Goal: Task Accomplishment & Management: Manage account settings

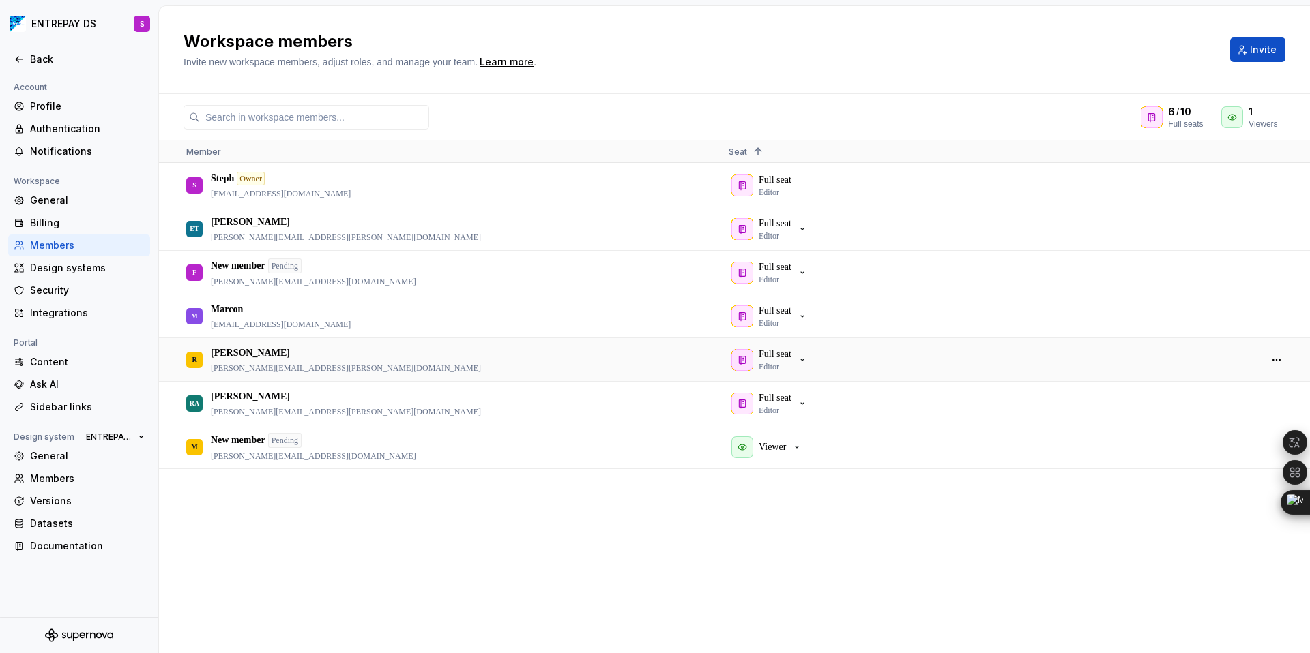
scroll to position [470, 0]
click at [1259, 47] on span "Invite" at bounding box center [1263, 50] width 27 height 14
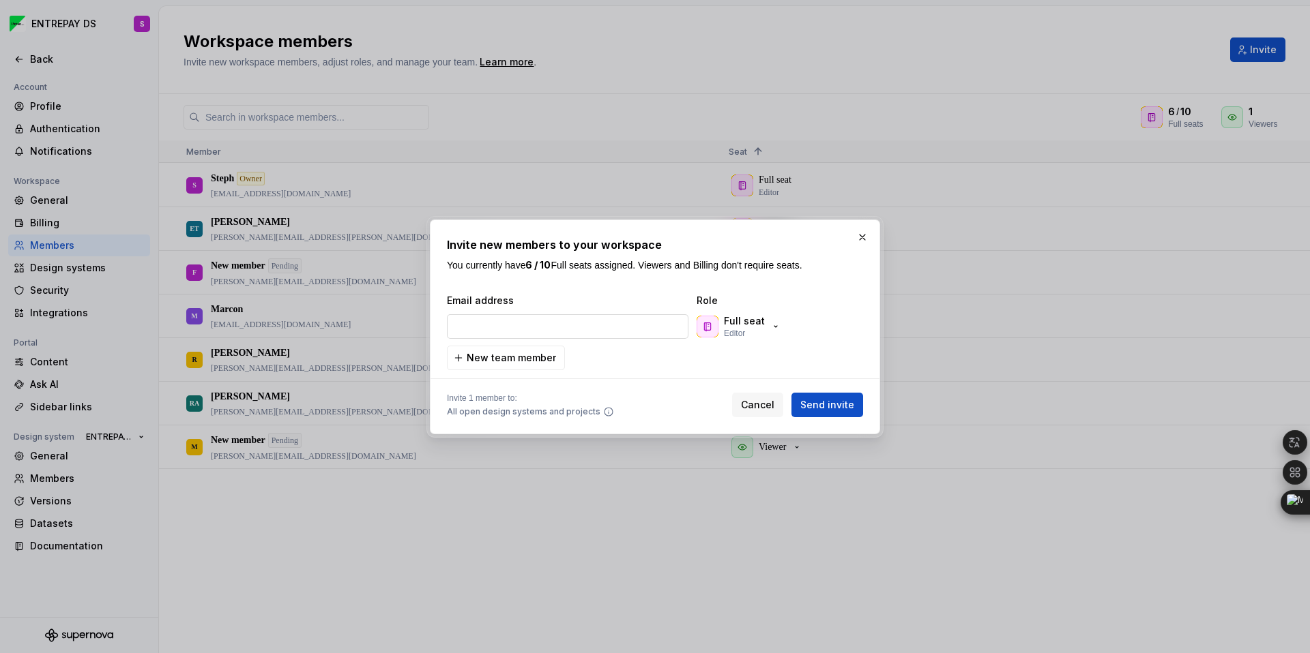
click at [499, 326] on input "email" at bounding box center [567, 326] width 241 height 25
paste input "[PERSON_NAME][EMAIL_ADDRESS][PERSON_NAME][DOMAIN_NAME]"
type input "[PERSON_NAME][EMAIL_ADDRESS][PERSON_NAME][DOMAIN_NAME]"
click at [814, 406] on span "Send invite" at bounding box center [827, 405] width 54 height 14
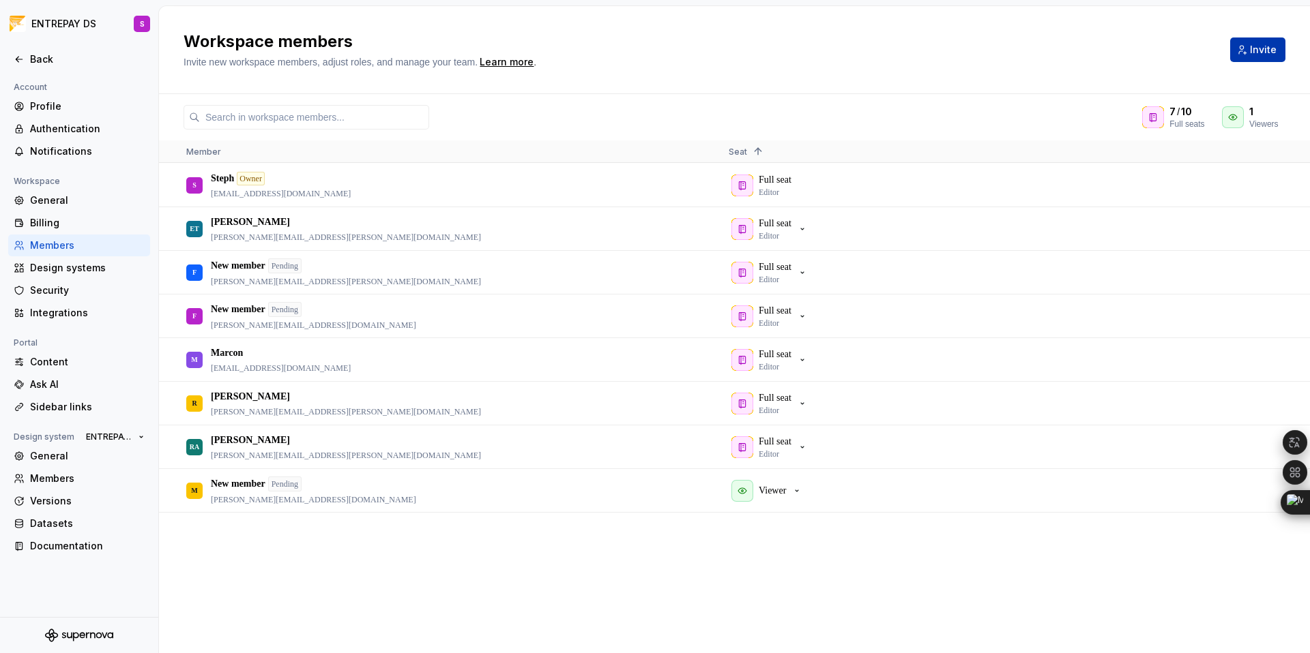
click at [1259, 47] on span "Invite" at bounding box center [1263, 50] width 27 height 14
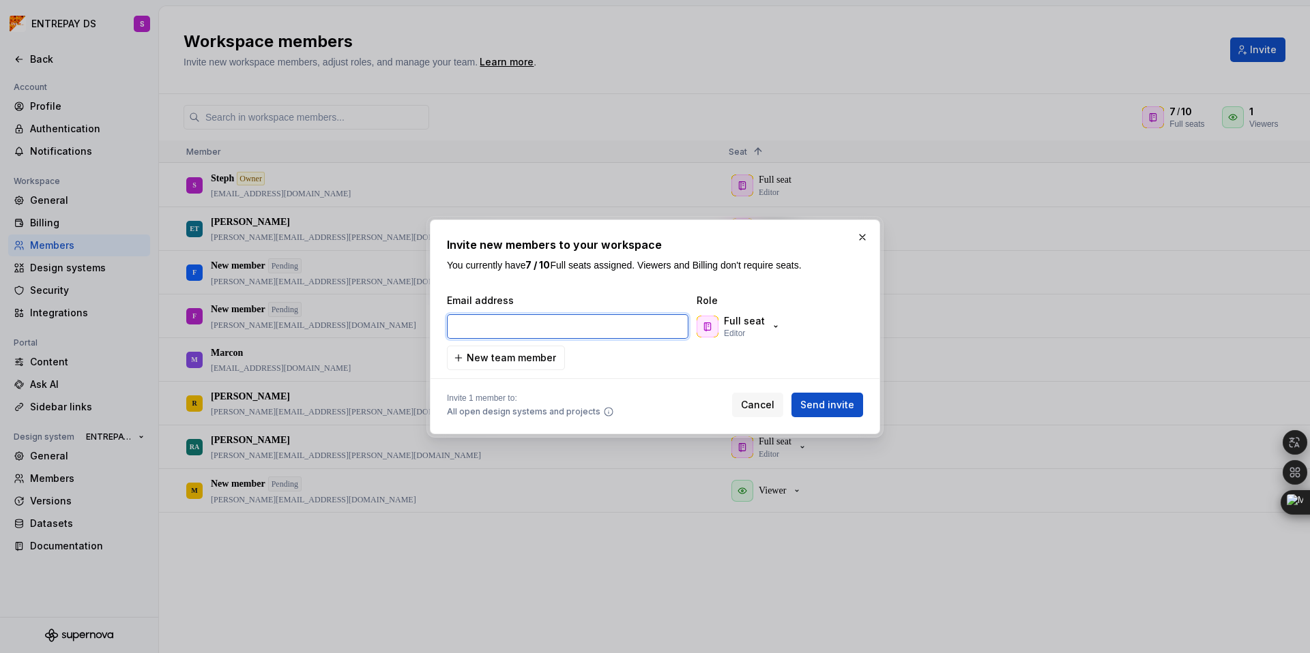
click at [523, 327] on input "email" at bounding box center [567, 326] width 241 height 25
click at [526, 327] on input "email" at bounding box center [567, 326] width 241 height 25
drag, startPoint x: 495, startPoint y: 328, endPoint x: 475, endPoint y: 327, distance: 19.1
click at [495, 328] on input "email" at bounding box center [567, 326] width 241 height 25
paste input "[PERSON_NAME][EMAIL_ADDRESS][PERSON_NAME][DOMAIN_NAME]"
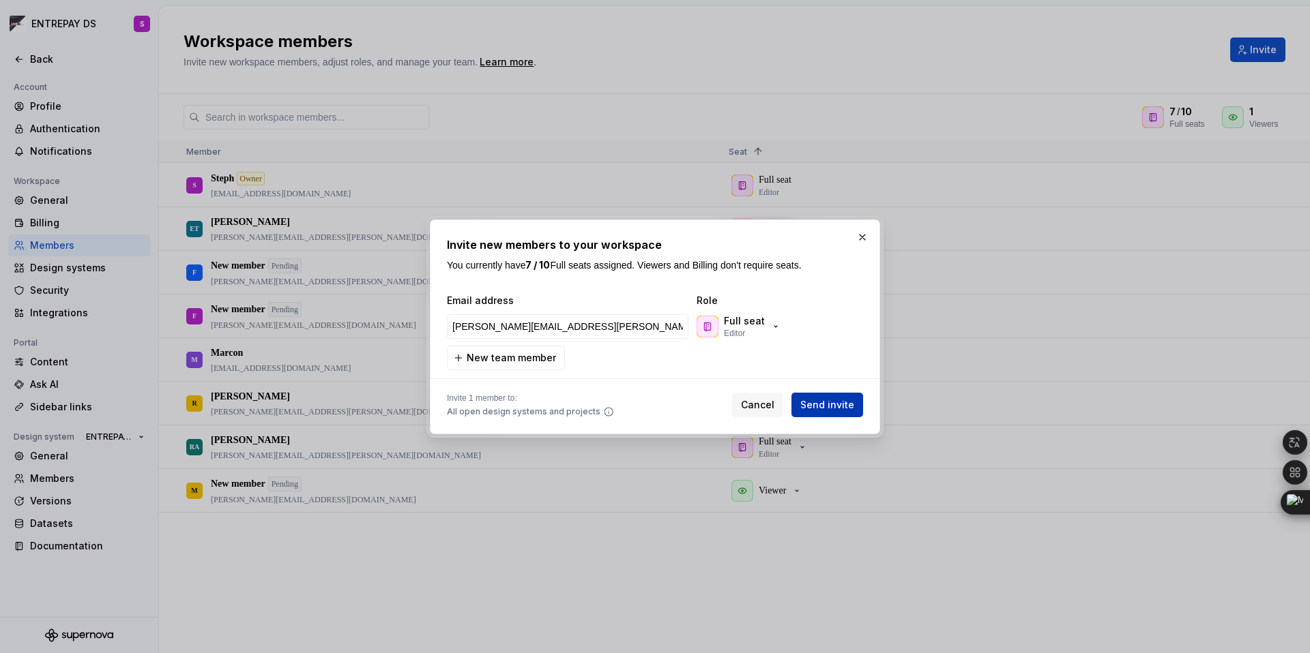
click at [829, 407] on span "Send invite" at bounding box center [827, 405] width 54 height 14
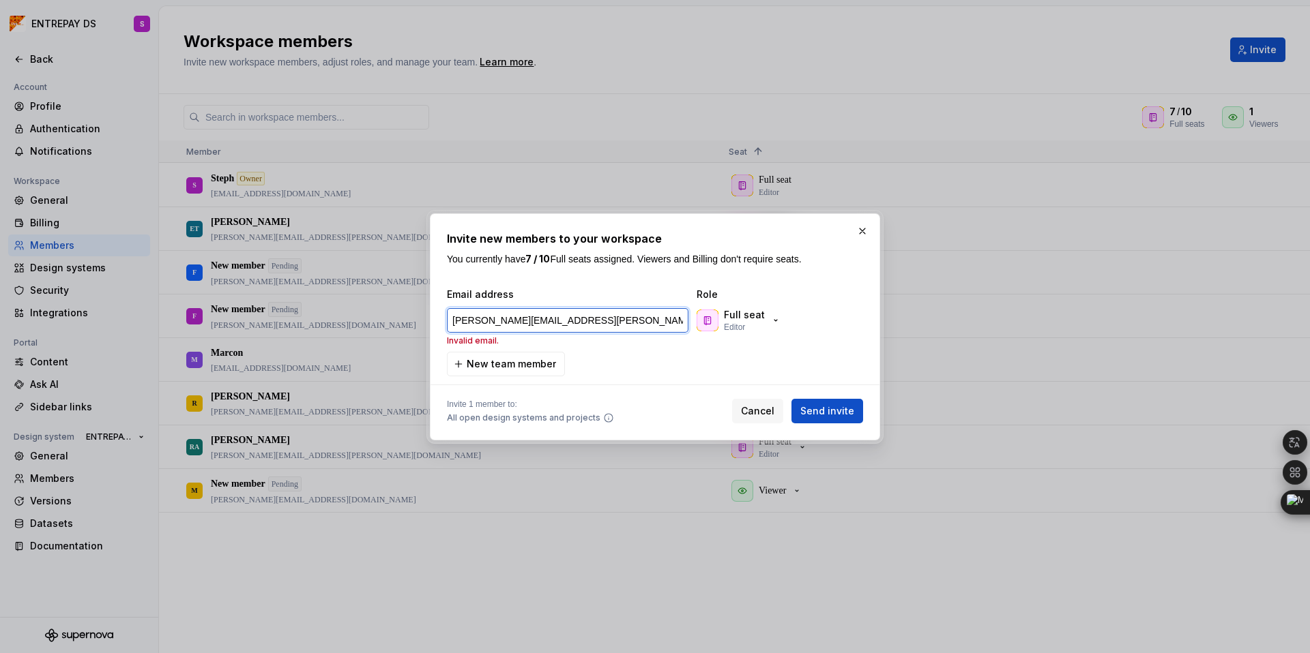
click at [480, 318] on input "[PERSON_NAME][EMAIL_ADDRESS][PERSON_NAME][DOMAIN_NAME]" at bounding box center [567, 320] width 241 height 25
click at [452, 318] on input "[PERSON_NAME][EMAIL_ADDRESS][PERSON_NAME][DOMAIN_NAME]" at bounding box center [567, 320] width 241 height 25
click at [822, 415] on span "Send invite" at bounding box center [827, 411] width 54 height 14
click at [827, 409] on span "Send invite" at bounding box center [827, 411] width 54 height 14
click at [827, 410] on span "Send invite" at bounding box center [827, 411] width 54 height 14
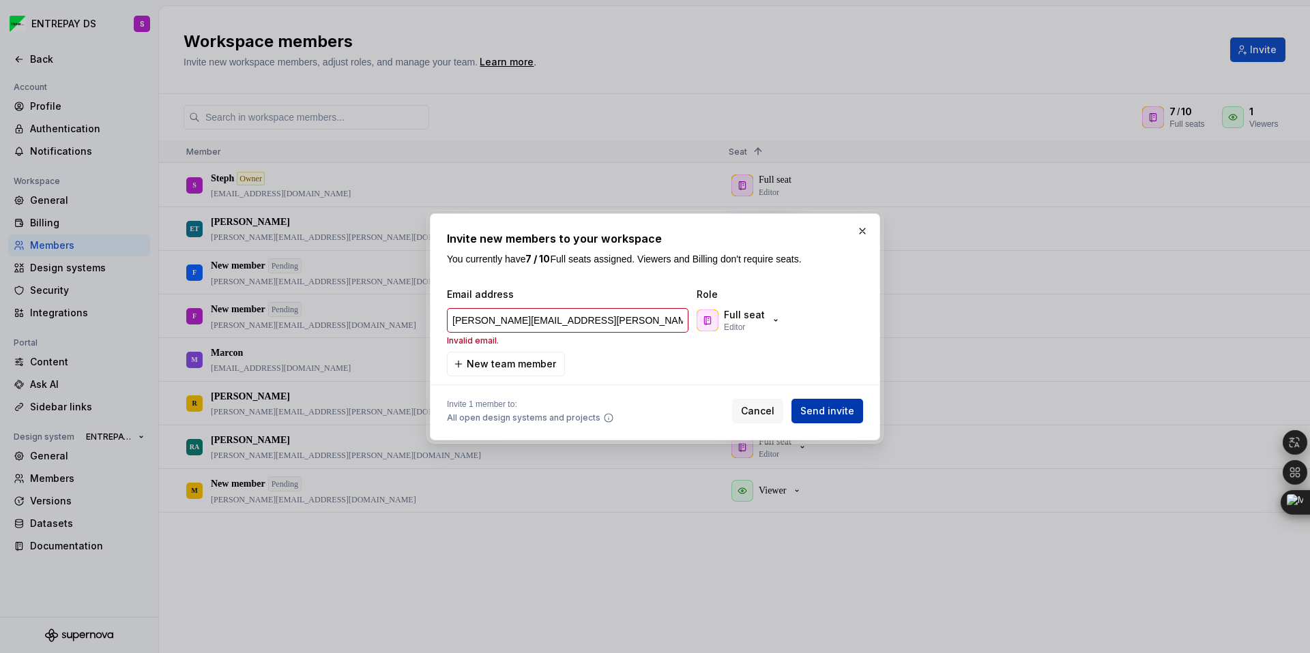
click at [827, 410] on span "Send invite" at bounding box center [827, 411] width 54 height 14
click at [771, 323] on icon "button" at bounding box center [775, 320] width 11 height 11
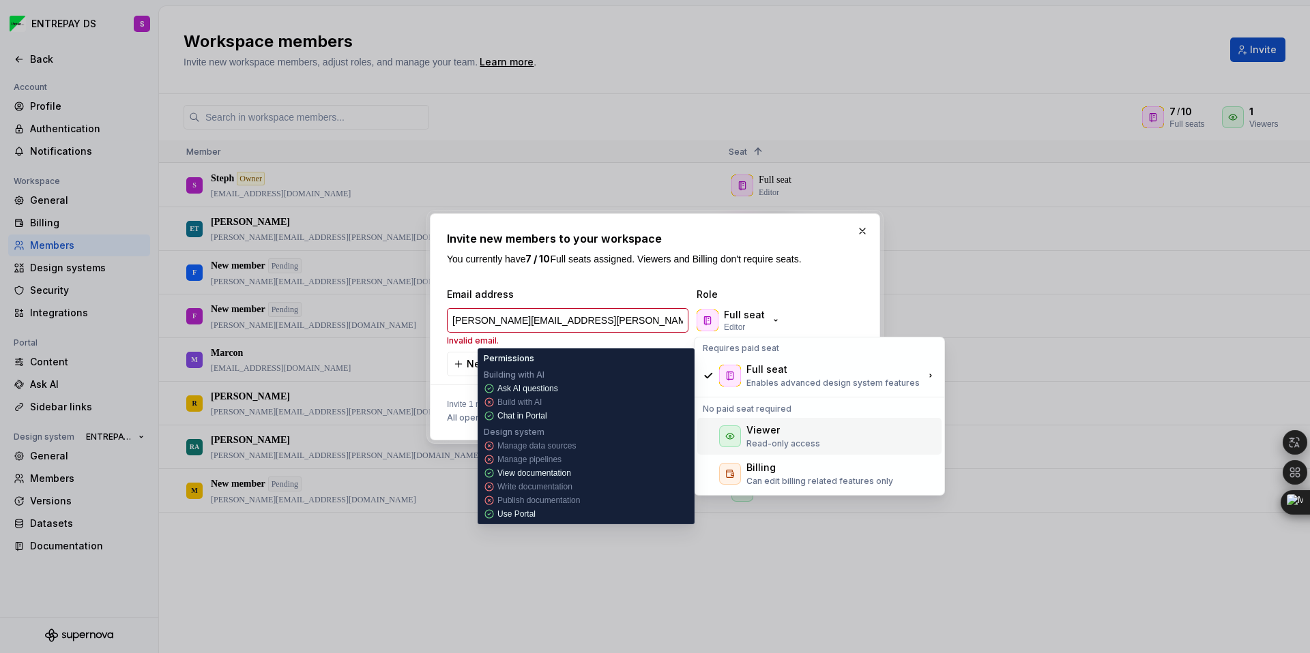
click at [771, 437] on div "Viewer Read-only access" at bounding box center [783, 437] width 74 height 26
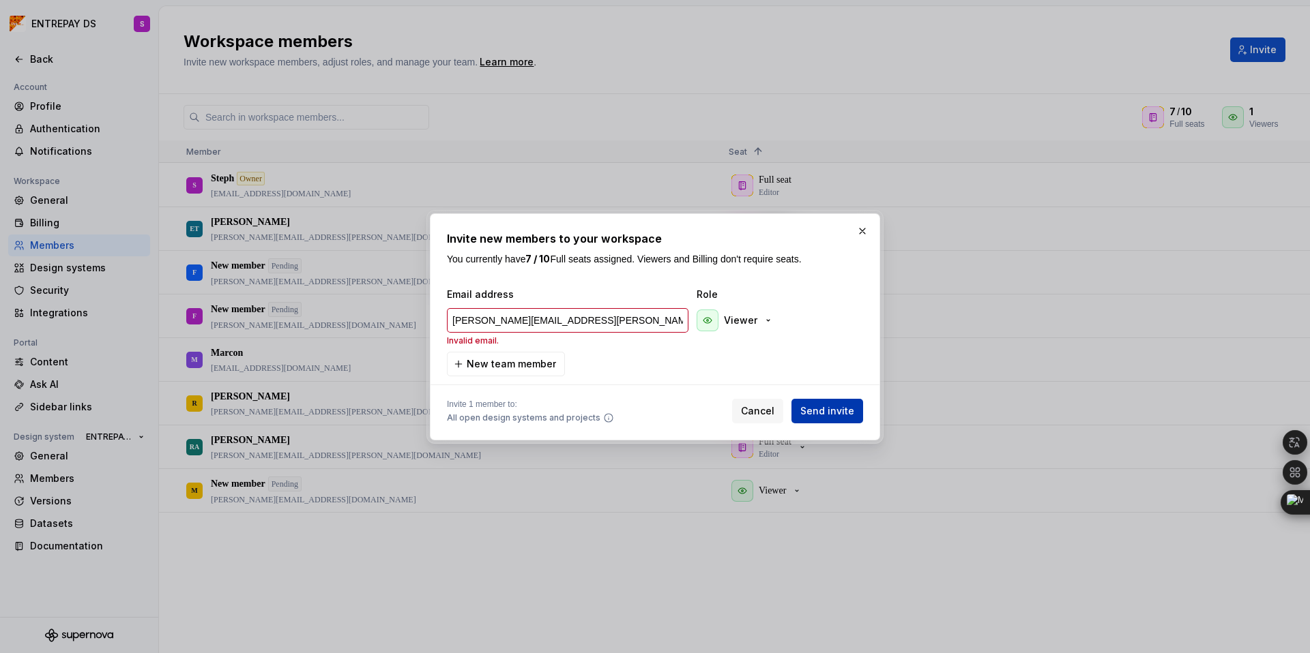
click at [816, 411] on span "Send invite" at bounding box center [827, 411] width 54 height 14
type input "[PERSON_NAME][EMAIL_ADDRESS][PERSON_NAME][DOMAIN_NAME]"
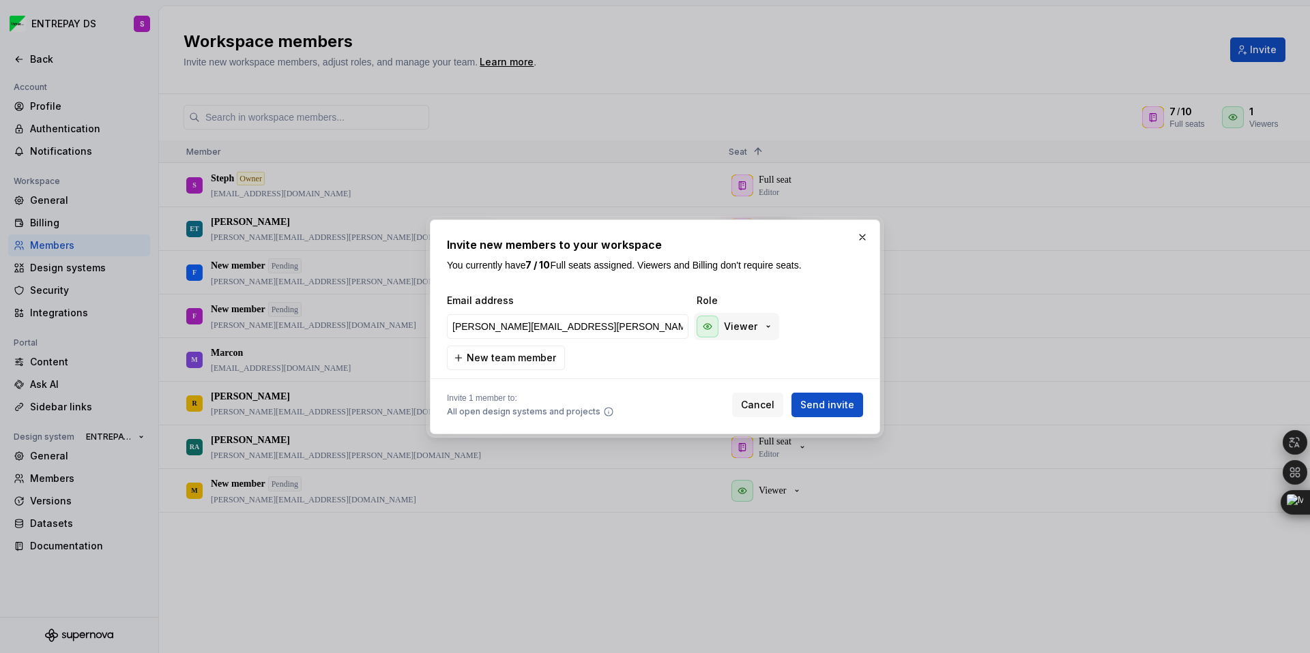
click at [765, 323] on icon "button" at bounding box center [768, 326] width 11 height 11
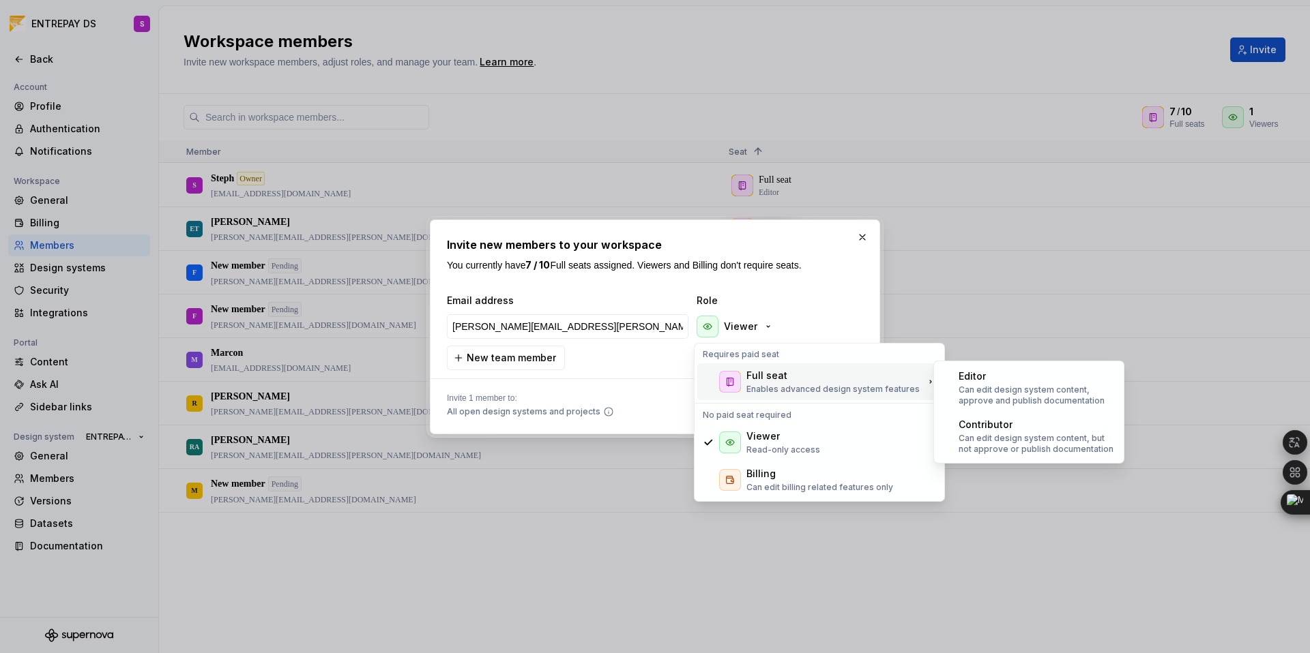
click at [768, 373] on div "Full seat" at bounding box center [766, 376] width 41 height 14
click at [790, 379] on div "Full seat" at bounding box center [832, 376] width 173 height 14
click at [799, 380] on div "Full seat" at bounding box center [832, 376] width 173 height 14
click at [1003, 382] on div "Editor" at bounding box center [1036, 377] width 157 height 14
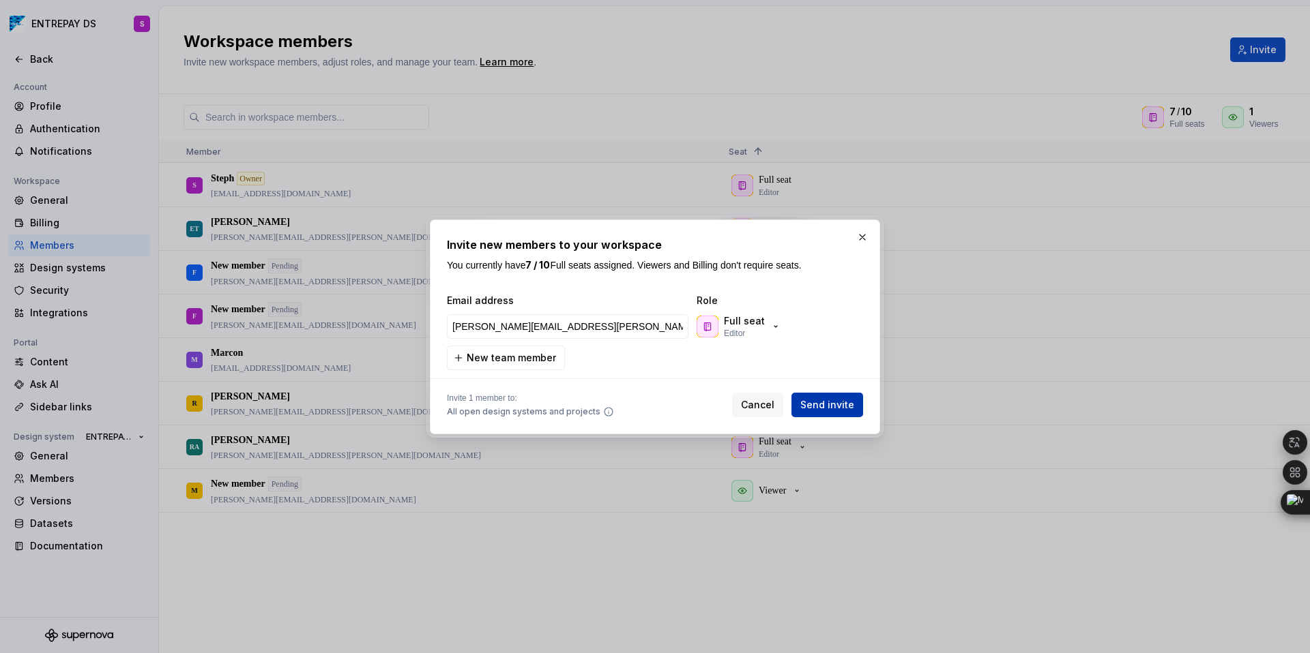
click at [836, 403] on span "Send invite" at bounding box center [827, 405] width 54 height 14
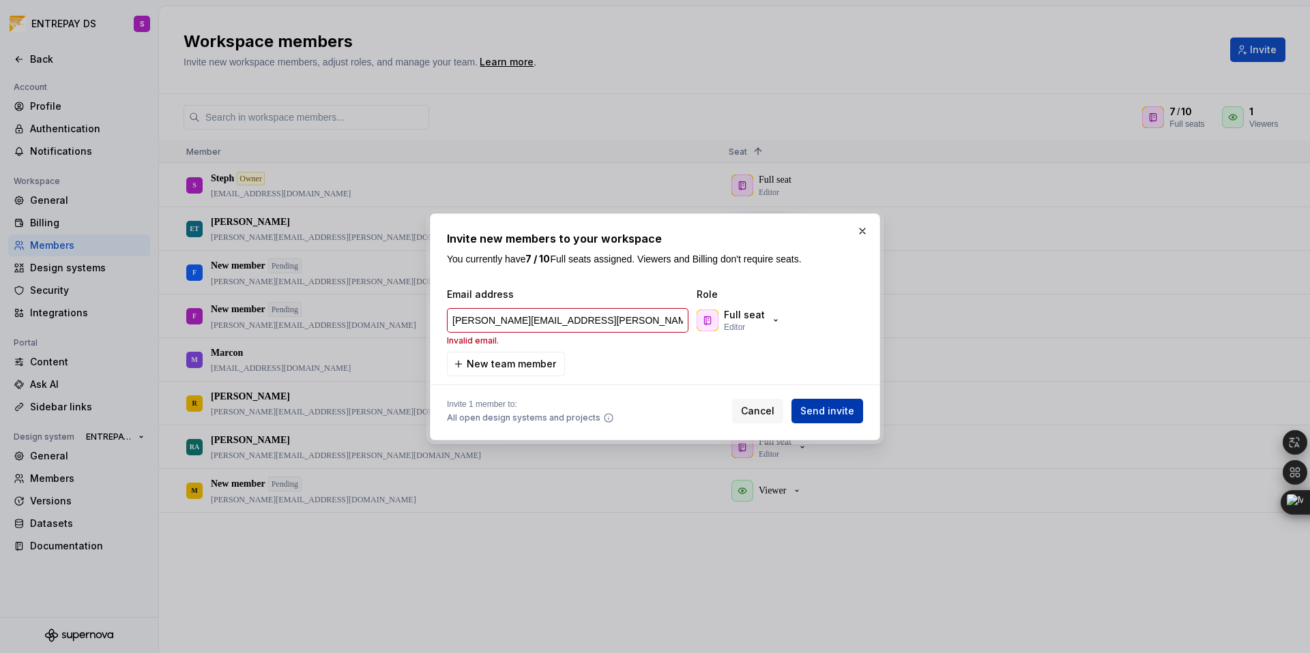
click at [836, 403] on button "Send invite" at bounding box center [827, 411] width 72 height 25
click at [585, 319] on input "[PERSON_NAME][EMAIL_ADDRESS][PERSON_NAME][DOMAIN_NAME]" at bounding box center [567, 320] width 241 height 25
drag, startPoint x: 578, startPoint y: 317, endPoint x: 459, endPoint y: 313, distance: 119.4
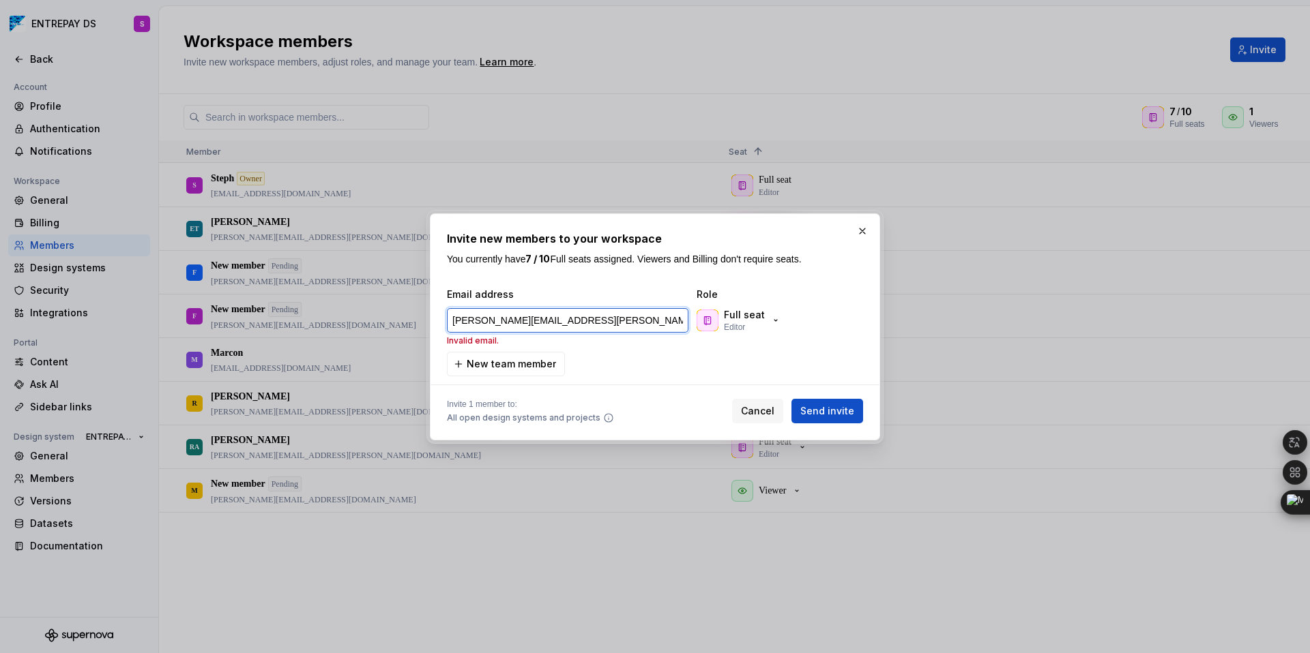
click at [459, 313] on input "[PERSON_NAME][EMAIL_ADDRESS][PERSON_NAME][DOMAIN_NAME]" at bounding box center [567, 320] width 241 height 25
click at [636, 374] on div "Email address Role angelo.pimentel@bcodex.io Invalid email. Full seat Editor Ne…" at bounding box center [655, 332] width 416 height 89
click at [827, 412] on span "Send invite" at bounding box center [827, 411] width 54 height 14
type input "[PERSON_NAME][EMAIL_ADDRESS][PERSON_NAME][DOMAIN_NAME]"
type textarea "**********"
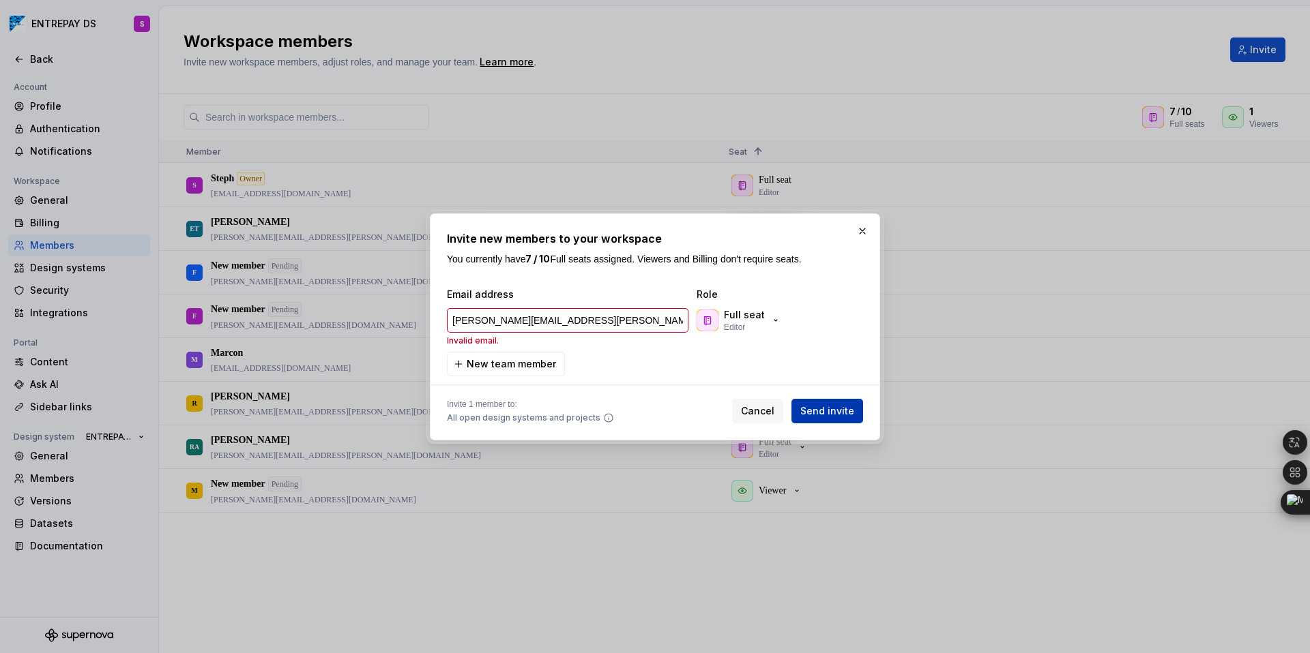
click at [827, 412] on span "Send invite" at bounding box center [827, 411] width 54 height 14
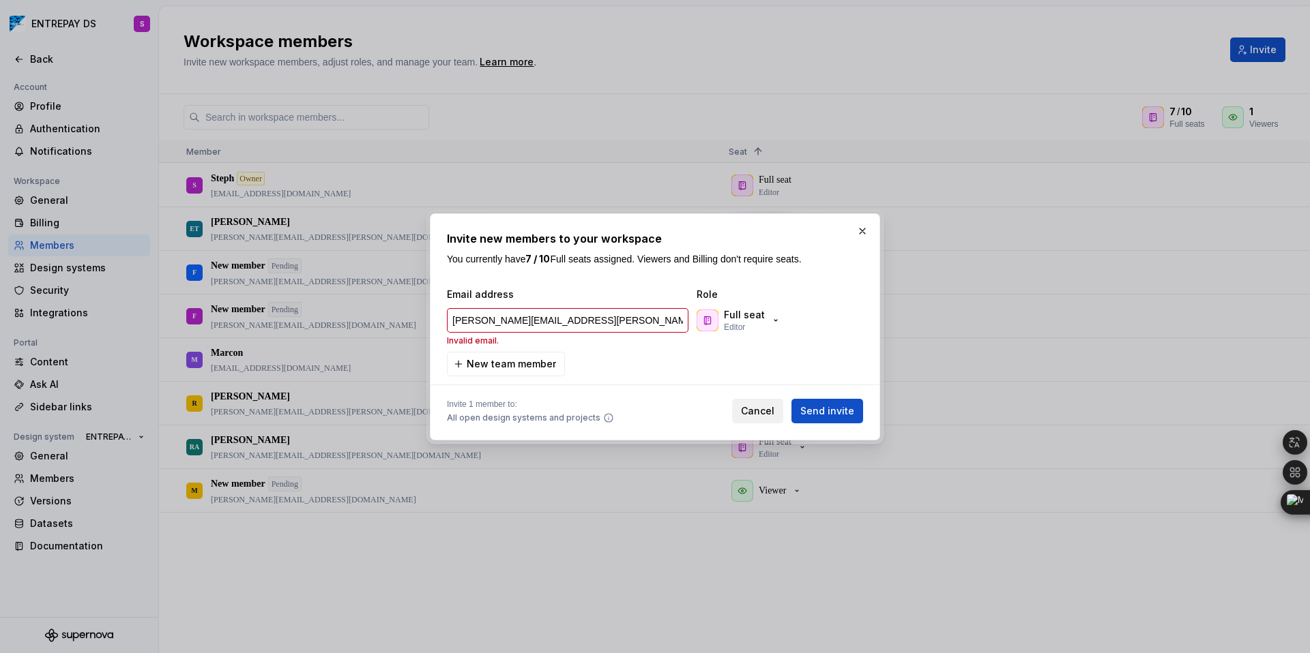
click at [827, 412] on span "Send invite" at bounding box center [827, 411] width 54 height 14
click at [640, 366] on div "Email address Role angelo.pimentel@bcodex.io Invalid email. Full seat Editor Ne…" at bounding box center [655, 332] width 416 height 89
click at [633, 319] on input "[PERSON_NAME][EMAIL_ADDRESS][PERSON_NAME][DOMAIN_NAME]" at bounding box center [567, 320] width 241 height 25
click at [814, 414] on span "Send invite" at bounding box center [827, 411] width 54 height 14
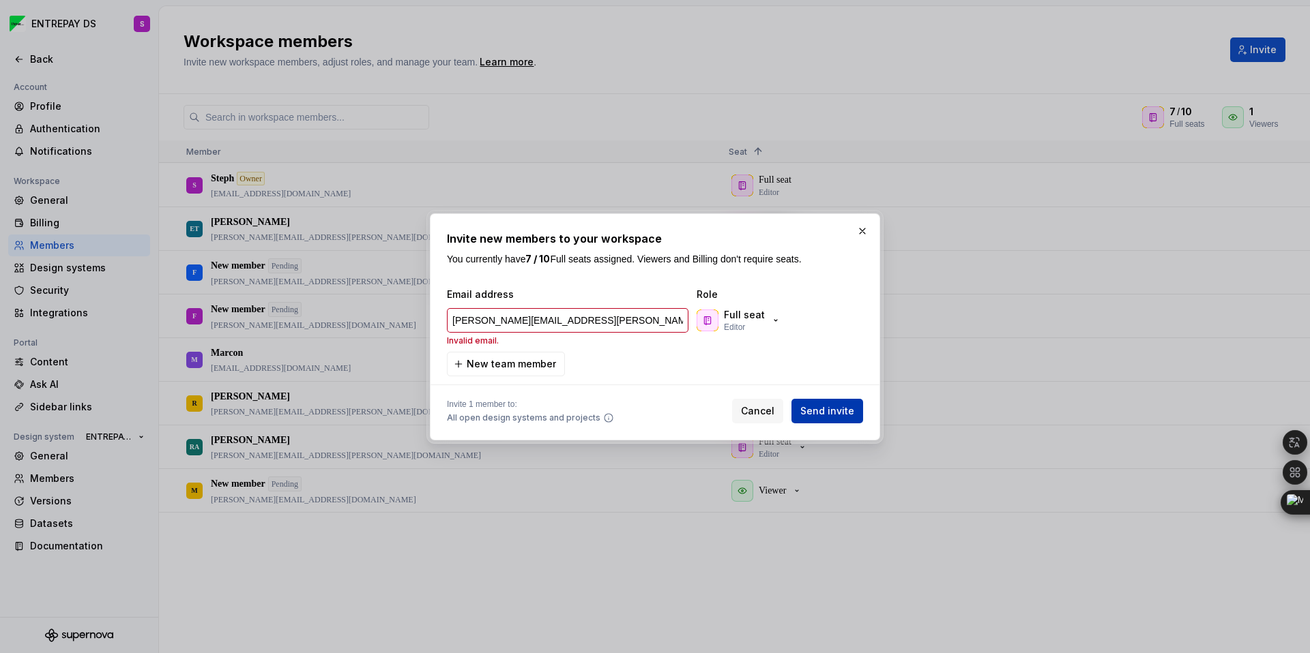
click at [814, 414] on span "Send invite" at bounding box center [827, 411] width 54 height 14
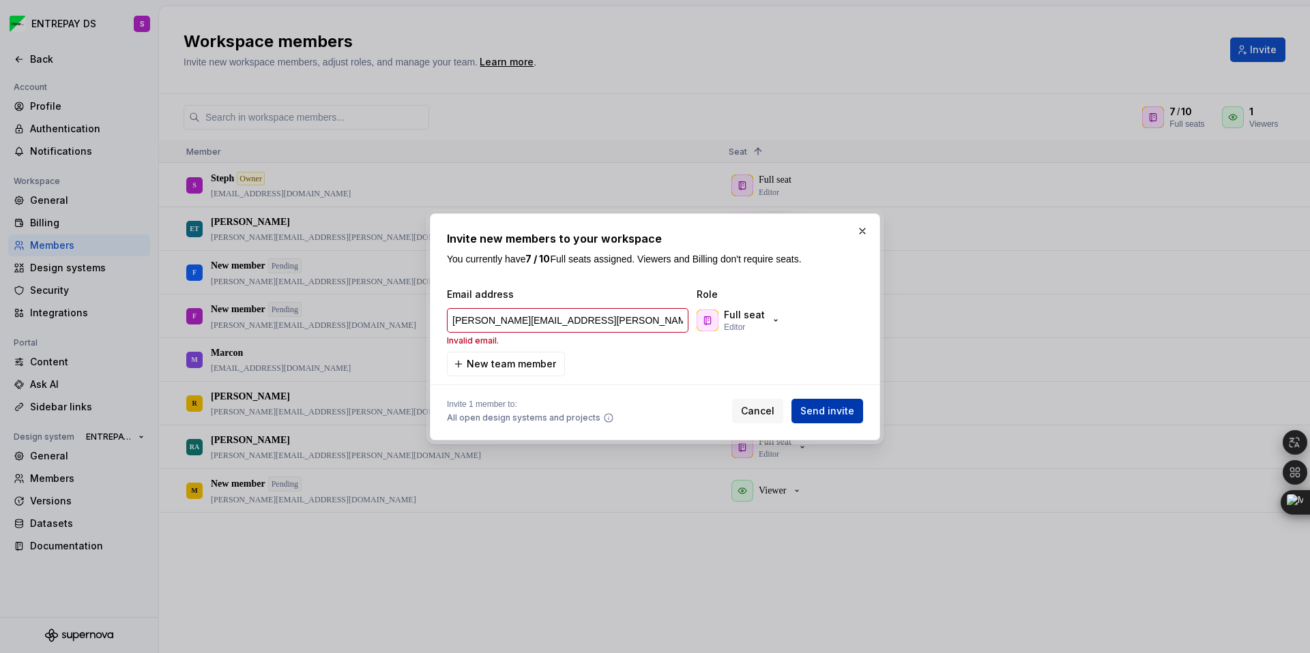
click at [814, 414] on span "Send invite" at bounding box center [827, 411] width 54 height 14
click at [607, 353] on div "Email address Role angelo.pimentel@bcodex.io Invalid email. Full seat Editor Ne…" at bounding box center [655, 332] width 416 height 89
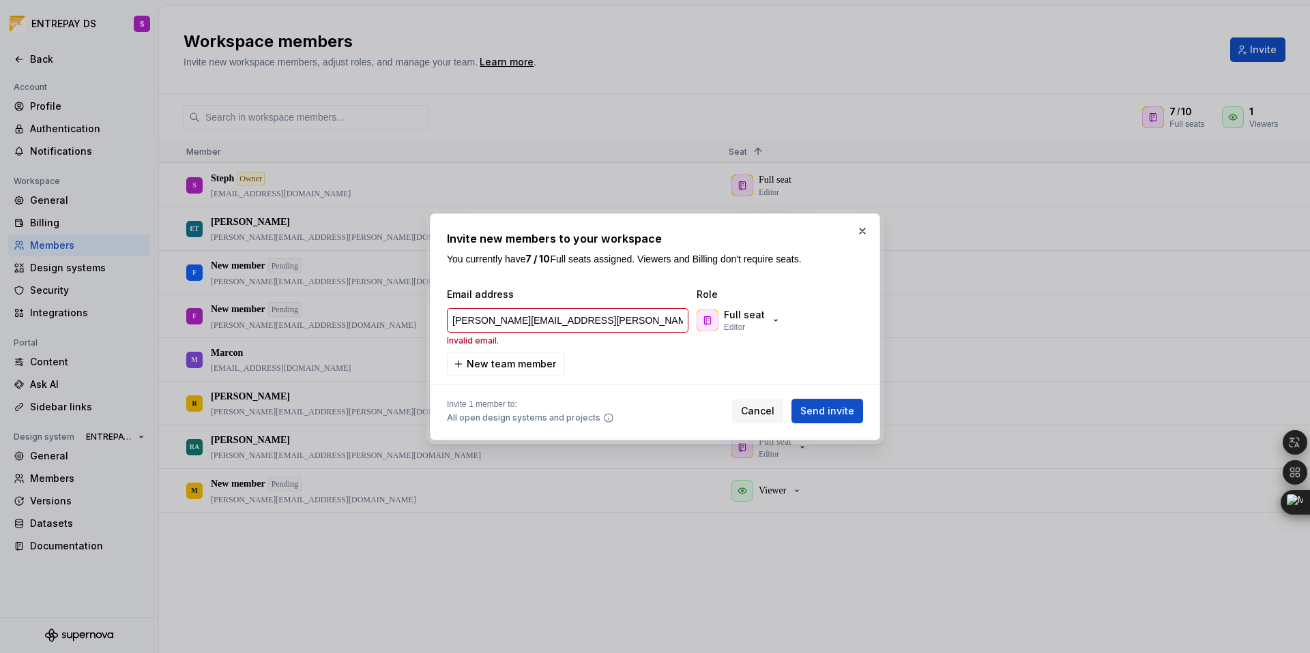
click at [514, 413] on span "All open design systems and projects" at bounding box center [523, 418] width 153 height 11
click at [638, 367] on div "Email address Role angelo.pimentel@bcodex.io Invalid email. Full seat Editor Ne…" at bounding box center [655, 332] width 416 height 89
click at [829, 409] on span "Send invite" at bounding box center [827, 411] width 54 height 14
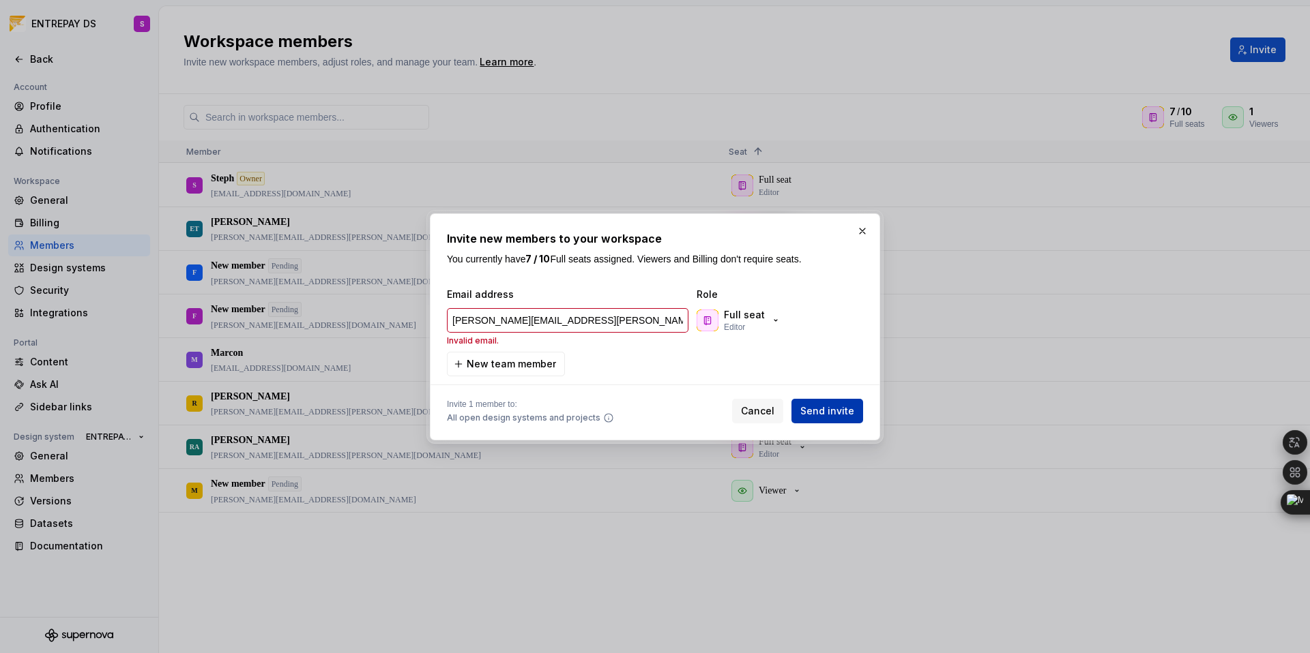
click at [829, 409] on span "Send invite" at bounding box center [827, 411] width 54 height 14
click at [454, 321] on input "[PERSON_NAME][EMAIL_ADDRESS][PERSON_NAME][DOMAIN_NAME]" at bounding box center [567, 320] width 241 height 25
click at [814, 409] on span "Send invite" at bounding box center [827, 411] width 54 height 14
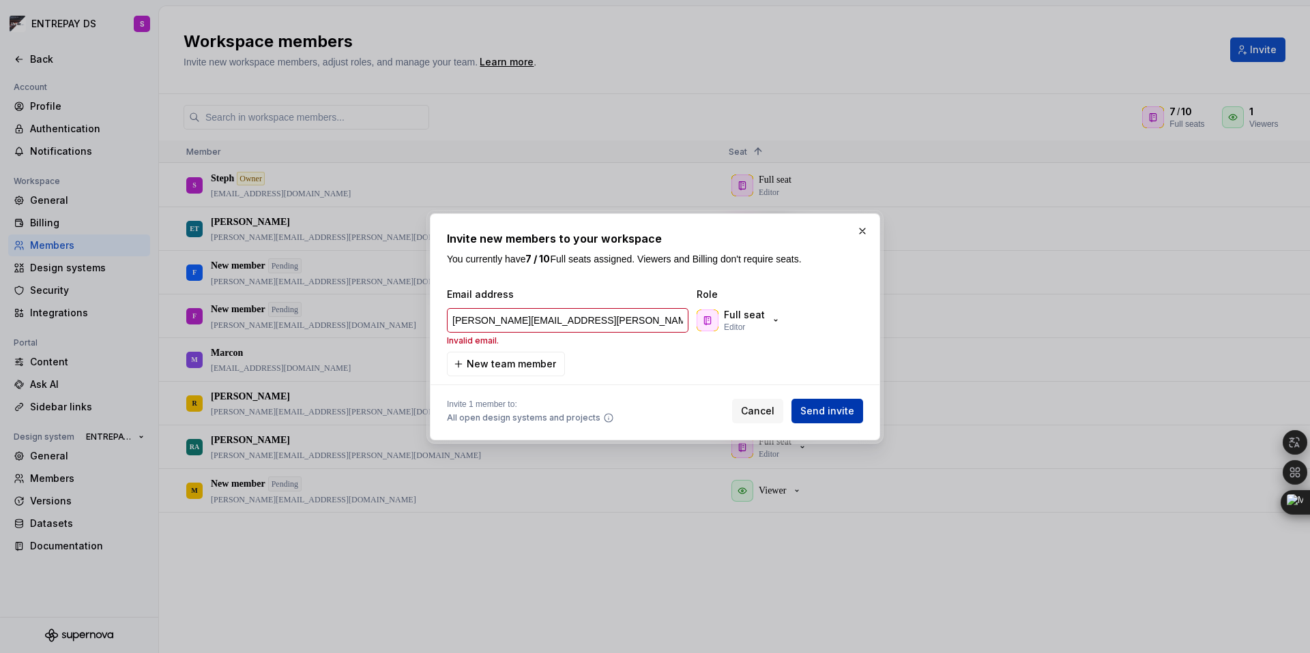
click at [817, 409] on span "Send invite" at bounding box center [827, 411] width 54 height 14
click at [819, 409] on span "Send invite" at bounding box center [827, 411] width 54 height 14
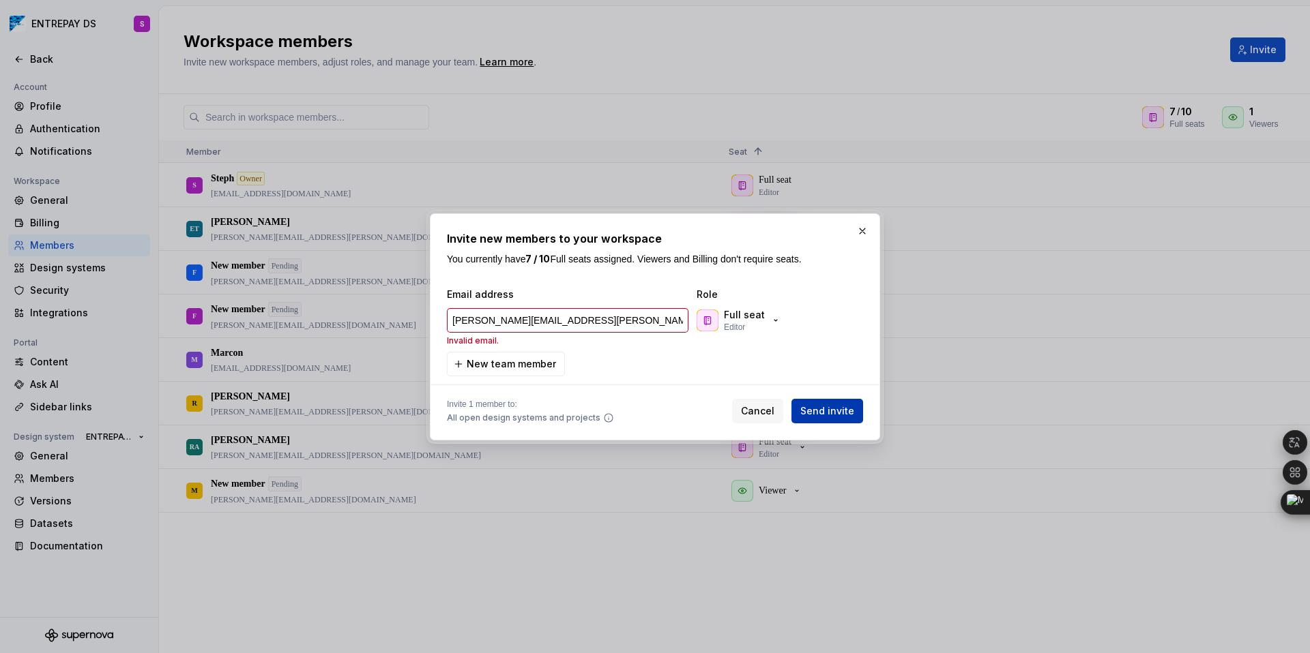
click at [820, 409] on span "Send invite" at bounding box center [827, 411] width 54 height 14
click at [799, 368] on div "Email address Role angelo.pimentel@bcodex.io Invalid email. Full seat Editor Ne…" at bounding box center [655, 332] width 416 height 89
click at [827, 412] on span "Send invite" at bounding box center [827, 411] width 54 height 14
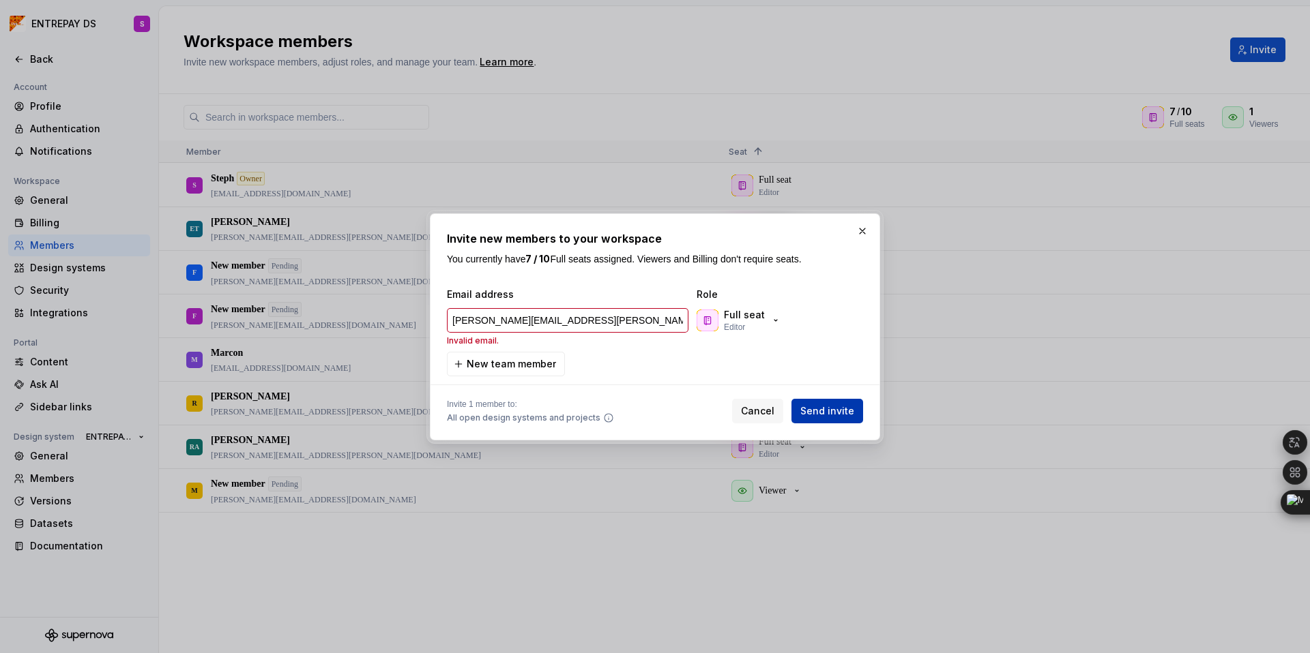
click at [828, 412] on span "Send invite" at bounding box center [827, 411] width 54 height 14
click at [831, 410] on span "Send invite" at bounding box center [827, 411] width 54 height 14
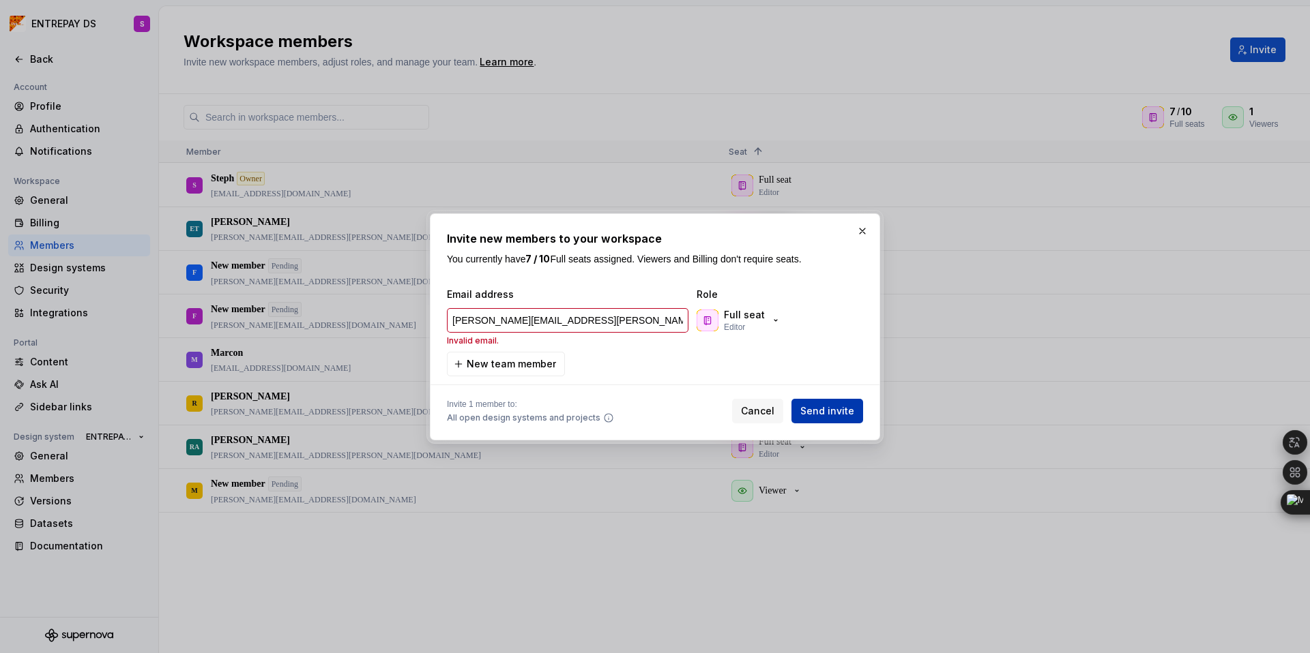
click at [831, 410] on span "Send invite" at bounding box center [827, 411] width 54 height 14
type input "[PERSON_NAME][EMAIL_ADDRESS][PERSON_NAME][DOMAIN_NAME]"
click at [863, 230] on button "button" at bounding box center [862, 231] width 19 height 19
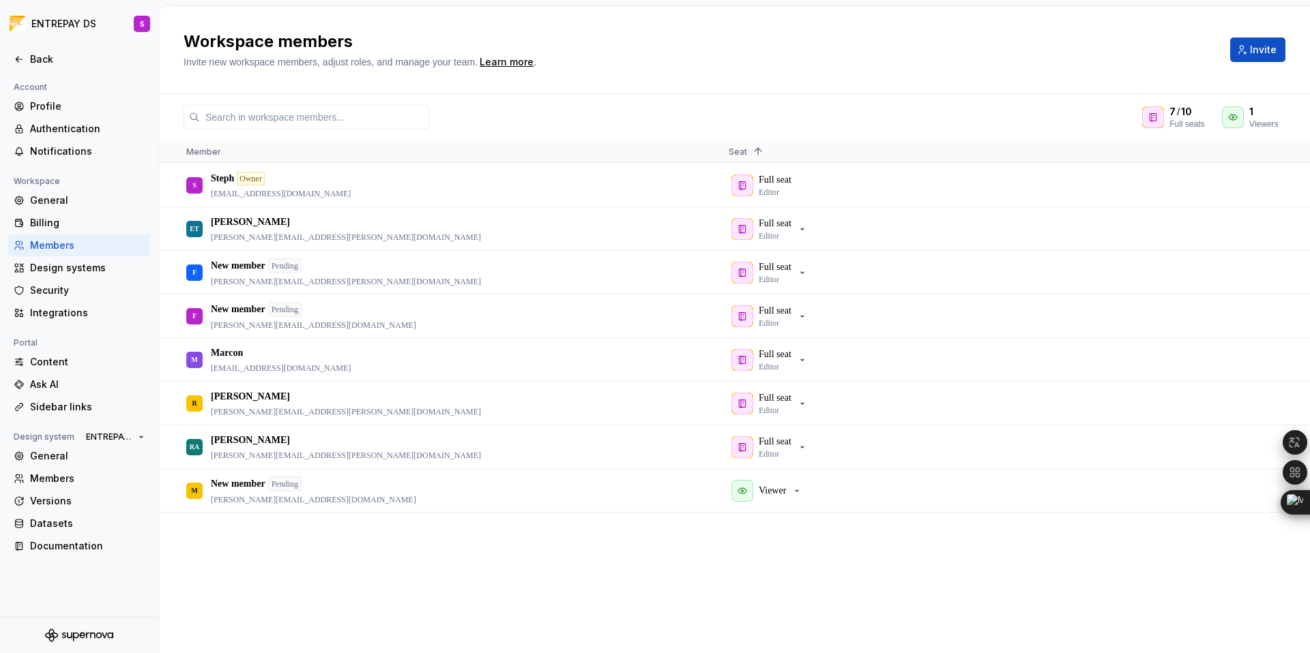
click at [350, 546] on div "S Steph Owner steph@uzzer.com.br Full seat Editor ET Eduardo Taborda eduardo.ta…" at bounding box center [734, 408] width 1151 height 489
